Goal: Information Seeking & Learning: Compare options

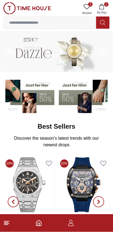
click at [102, 10] on button "1 My Bag" at bounding box center [102, 9] width 16 height 14
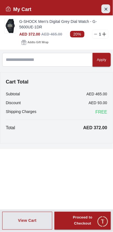
click at [106, 7] on icon "Close Account" at bounding box center [106, 9] width 4 height 7
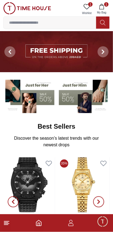
click at [86, 4] on icon at bounding box center [87, 6] width 6 height 5
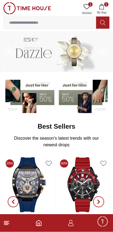
click at [87, 7] on icon at bounding box center [87, 6] width 7 height 7
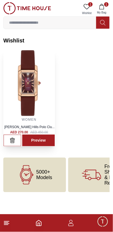
click at [16, 112] on img at bounding box center [29, 83] width 51 height 66
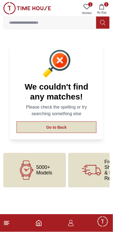
click at [39, 127] on button "Go to Back" at bounding box center [57, 127] width 80 height 12
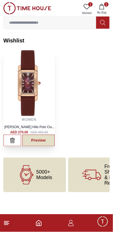
click at [36, 139] on link "Preview" at bounding box center [38, 141] width 32 height 12
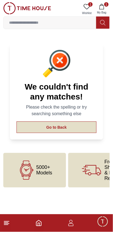
click at [26, 124] on button "Go to Back" at bounding box center [57, 127] width 80 height 12
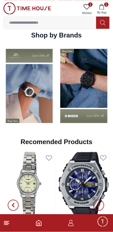
scroll to position [425, 0]
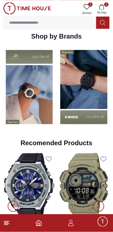
click at [67, 113] on img at bounding box center [84, 86] width 52 height 81
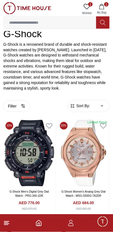
scroll to position [102, 0]
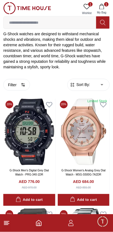
click at [84, 87] on span "Sort By:" at bounding box center [82, 85] width 15 height 6
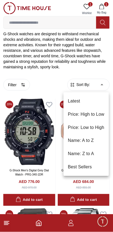
click at [78, 125] on li "Price: Low to High" at bounding box center [86, 127] width 45 height 13
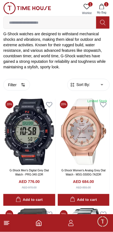
type input "*"
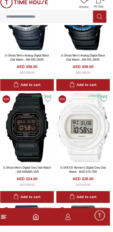
scroll to position [438, 0]
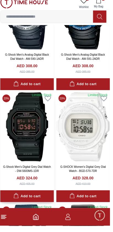
click at [26, 157] on img at bounding box center [30, 132] width 54 height 69
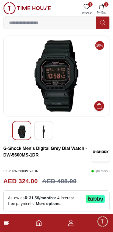
click at [44, 134] on img at bounding box center [44, 131] width 10 height 13
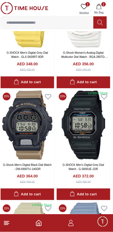
scroll to position [893, 3]
click at [57, 135] on img at bounding box center [84, 124] width 54 height 69
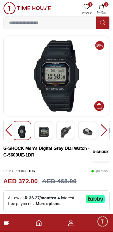
click at [44, 133] on img at bounding box center [44, 131] width 10 height 13
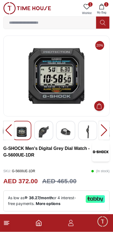
click at [48, 133] on img at bounding box center [44, 131] width 10 height 13
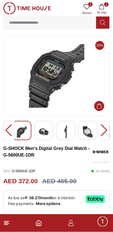
click at [80, 138] on div at bounding box center [87, 130] width 19 height 19
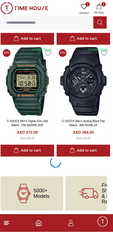
scroll to position [1159, 3]
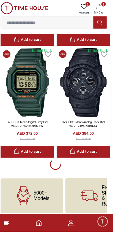
scroll to position [1154, 0]
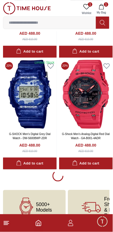
scroll to position [3380, 0]
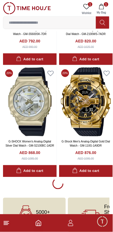
scroll to position [5610, 0]
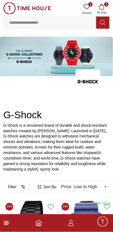
click at [7, 221] on line at bounding box center [6, 221] width 5 height 0
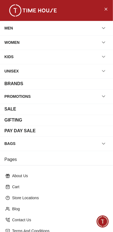
click at [81, 84] on div "BRANDS" at bounding box center [56, 83] width 104 height 7
click at [106, 28] on icon "button" at bounding box center [104, 28] width 6 height 6
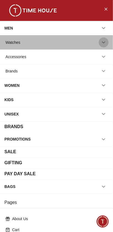
click at [106, 45] on icon "button" at bounding box center [104, 43] width 6 height 6
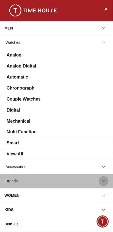
click at [106, 180] on icon "button" at bounding box center [104, 181] width 6 height 6
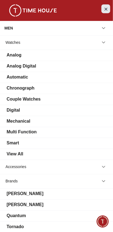
click at [106, 10] on button "Close Menu" at bounding box center [106, 8] width 9 height 9
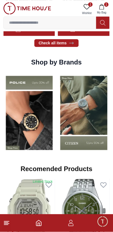
scroll to position [401, 0]
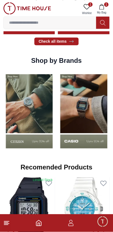
click at [90, 139] on img at bounding box center [84, 110] width 52 height 81
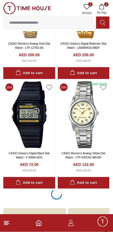
scroll to position [1067, 0]
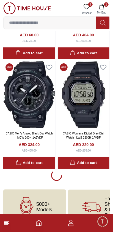
scroll to position [5468, 0]
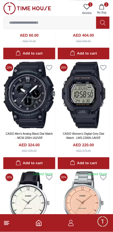
scroll to position [5542, 0]
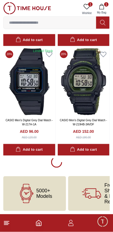
scroll to position [7672, 0]
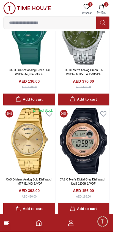
scroll to position [8781, 0]
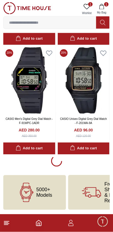
scroll to position [9879, 0]
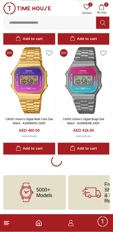
scroll to position [10976, 0]
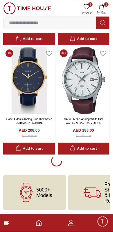
scroll to position [12067, 0]
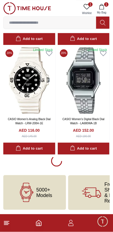
scroll to position [13170, 0]
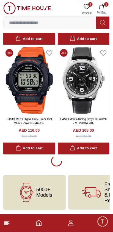
scroll to position [14254, 0]
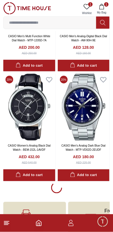
scroll to position [15316, 0]
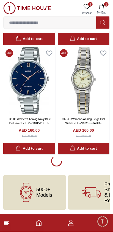
scroll to position [16444, 0]
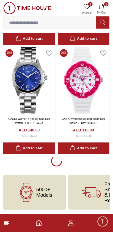
scroll to position [17558, 0]
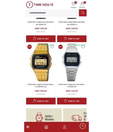
scroll to position [18313, 0]
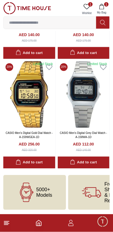
click at [70, 23] on input at bounding box center [50, 22] width 93 height 11
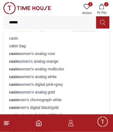
scroll to position [18336, 0]
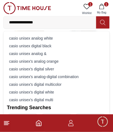
type input "**********"
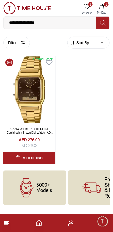
click at [71, 24] on input "**********" at bounding box center [50, 22] width 93 height 11
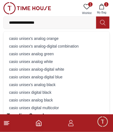
click at [31, 23] on input "**********" at bounding box center [50, 22] width 93 height 11
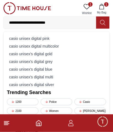
click at [73, 24] on input "**********" at bounding box center [50, 22] width 93 height 11
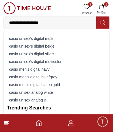
type input "**********"
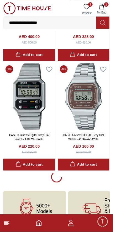
scroll to position [979, 0]
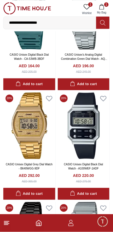
scroll to position [1716, 0]
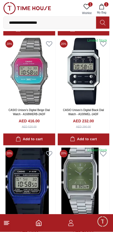
scroll to position [1002, 0]
